Goal: Information Seeking & Learning: Find specific fact

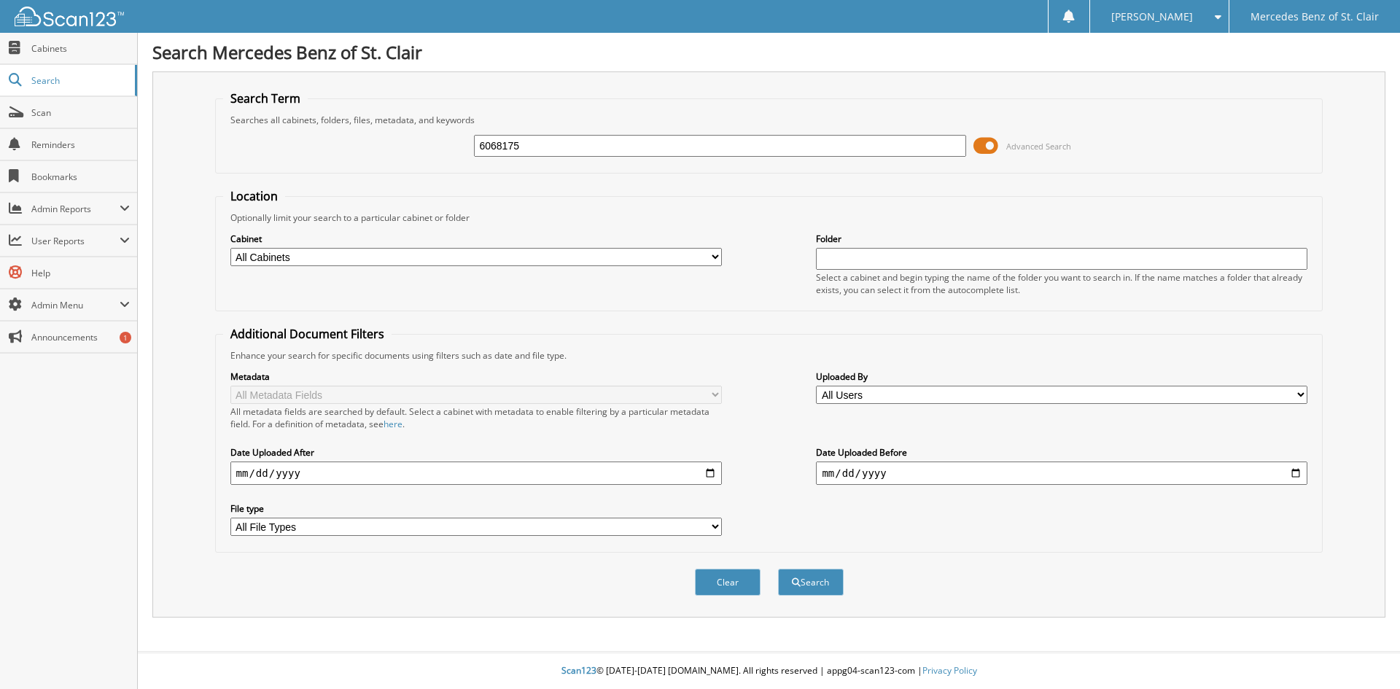
type input "6068175"
click at [778, 569] on button "Search" at bounding box center [811, 582] width 66 height 27
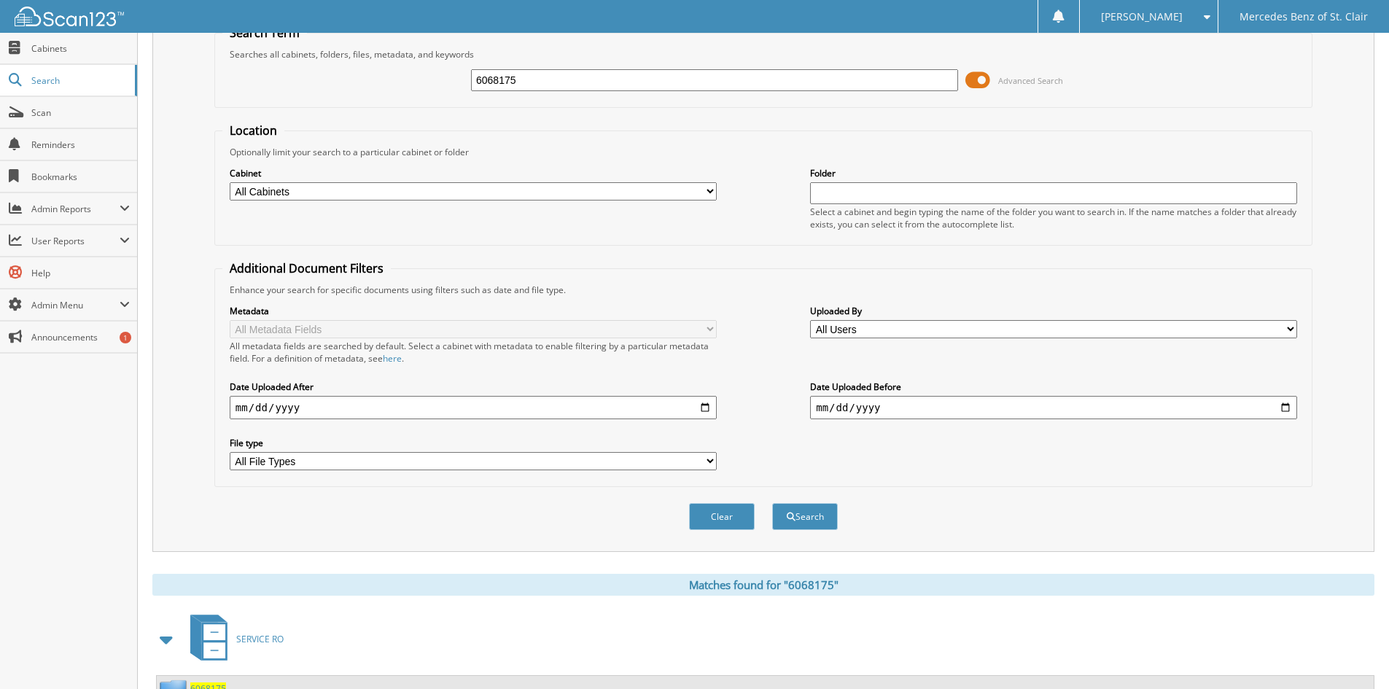
scroll to position [126, 0]
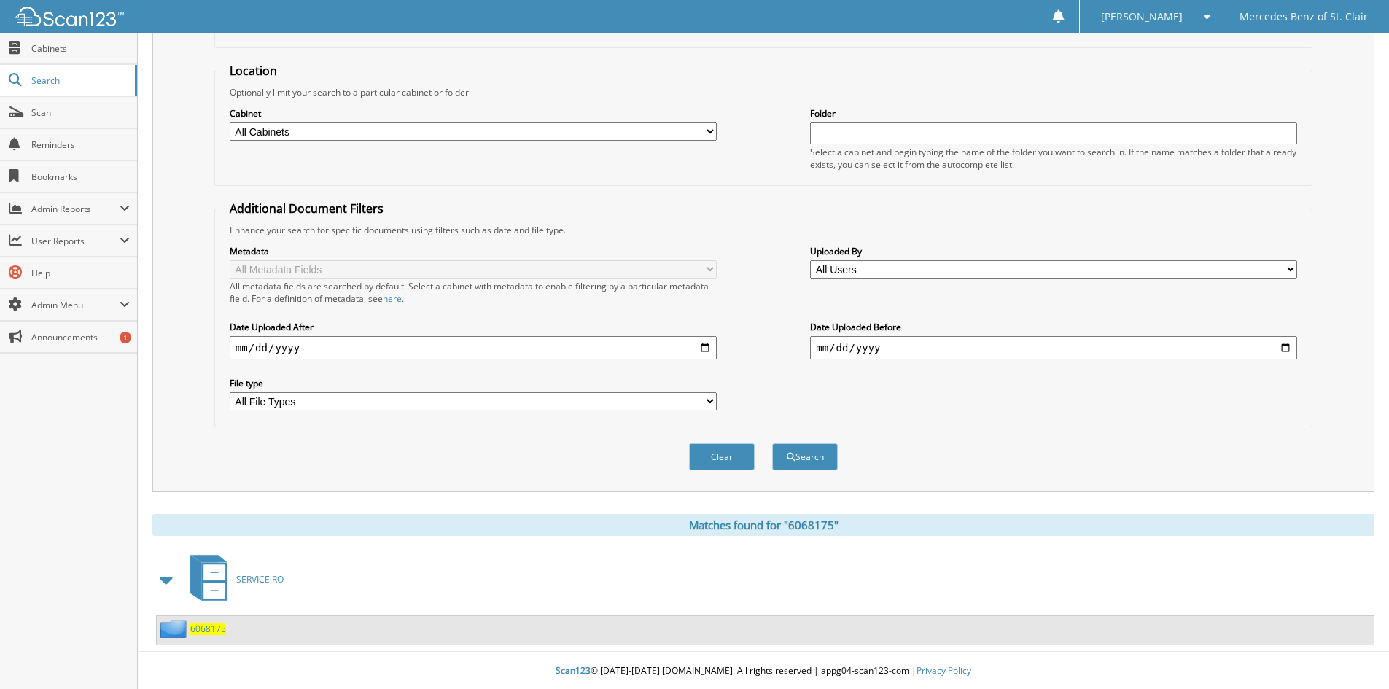
click at [203, 623] on span "6068175" at bounding box center [208, 629] width 36 height 12
